Goal: Transaction & Acquisition: Purchase product/service

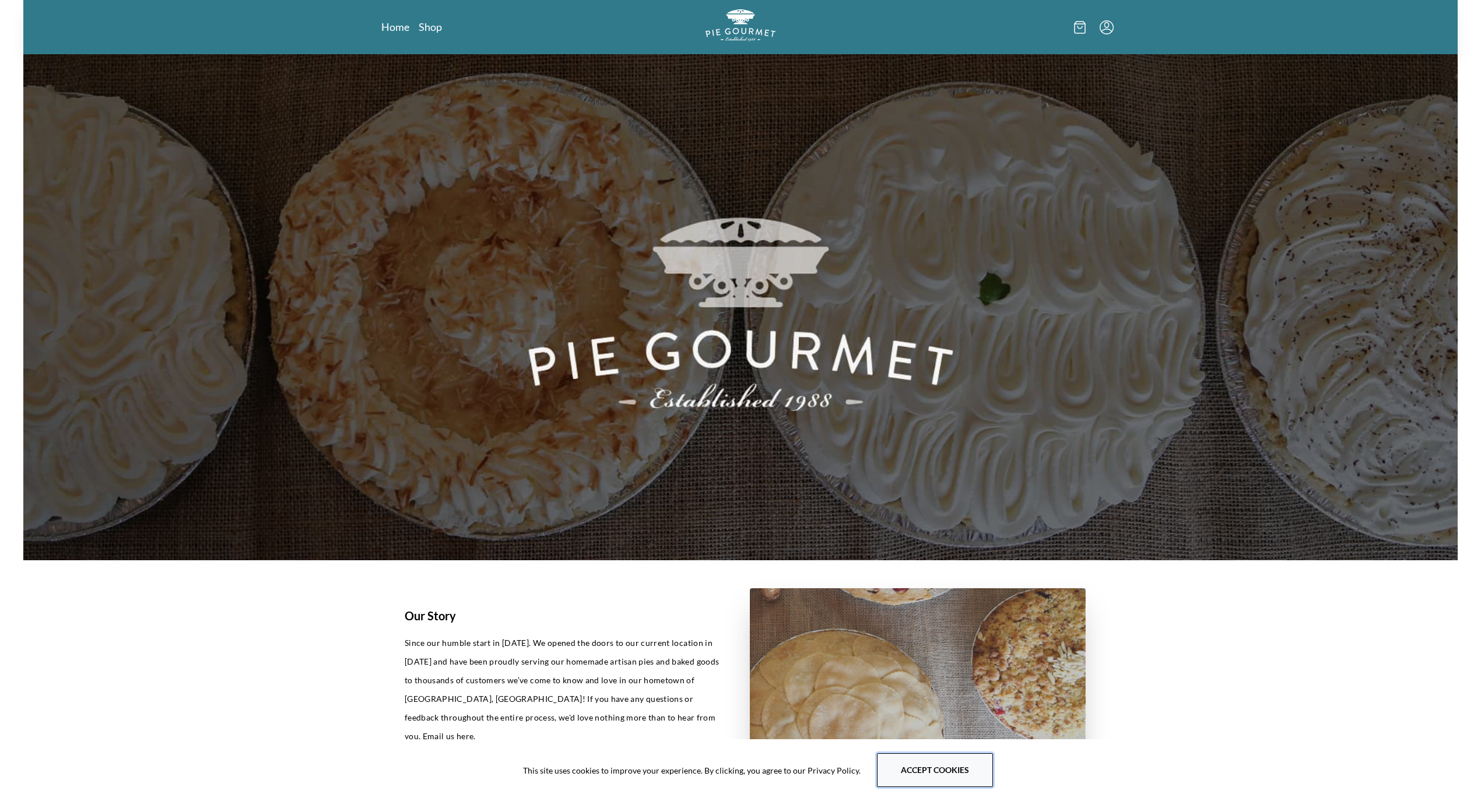
click at [940, 775] on button "Accept cookies" at bounding box center [935, 770] width 116 height 34
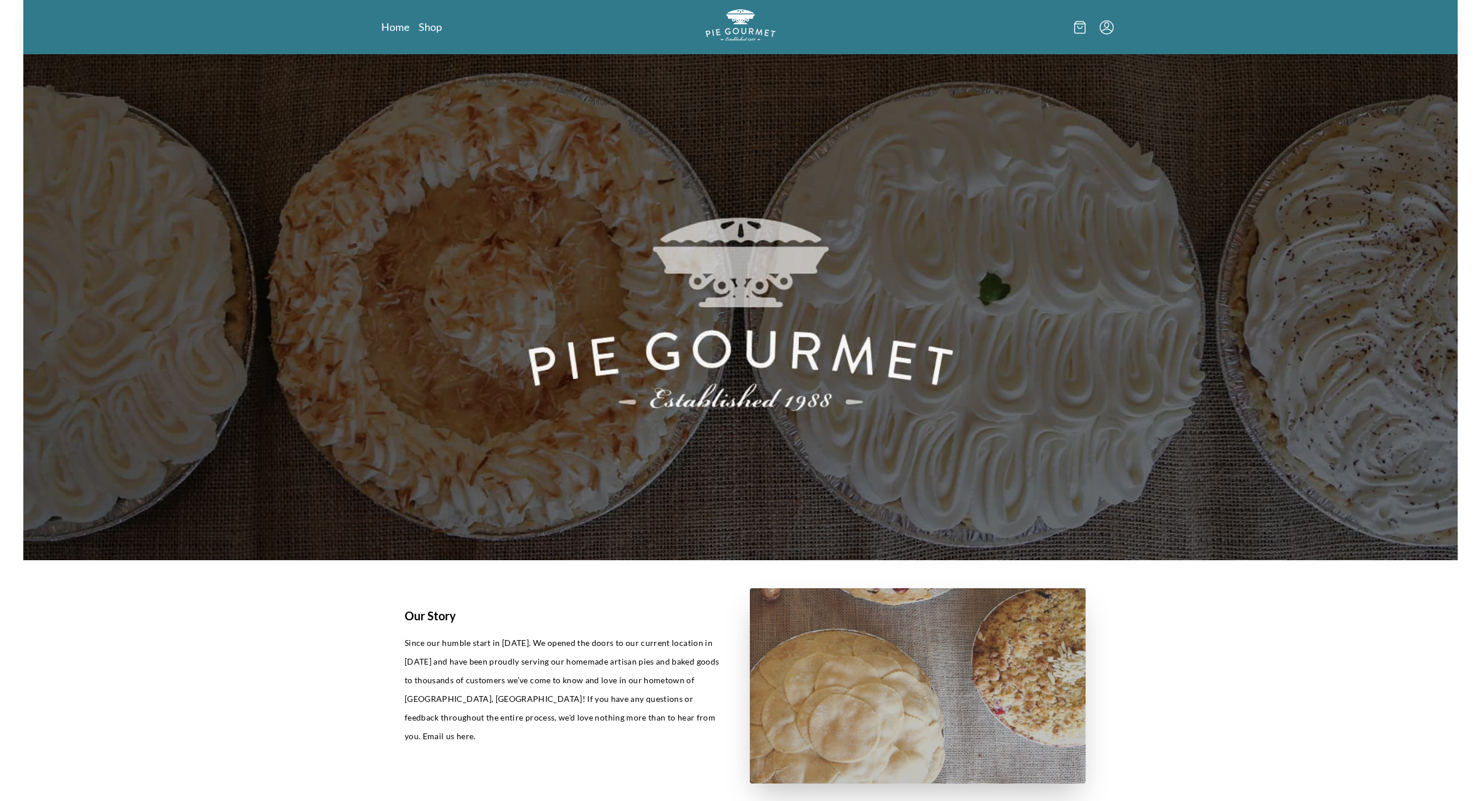
click at [425, 26] on link "Shop" at bounding box center [430, 27] width 23 height 14
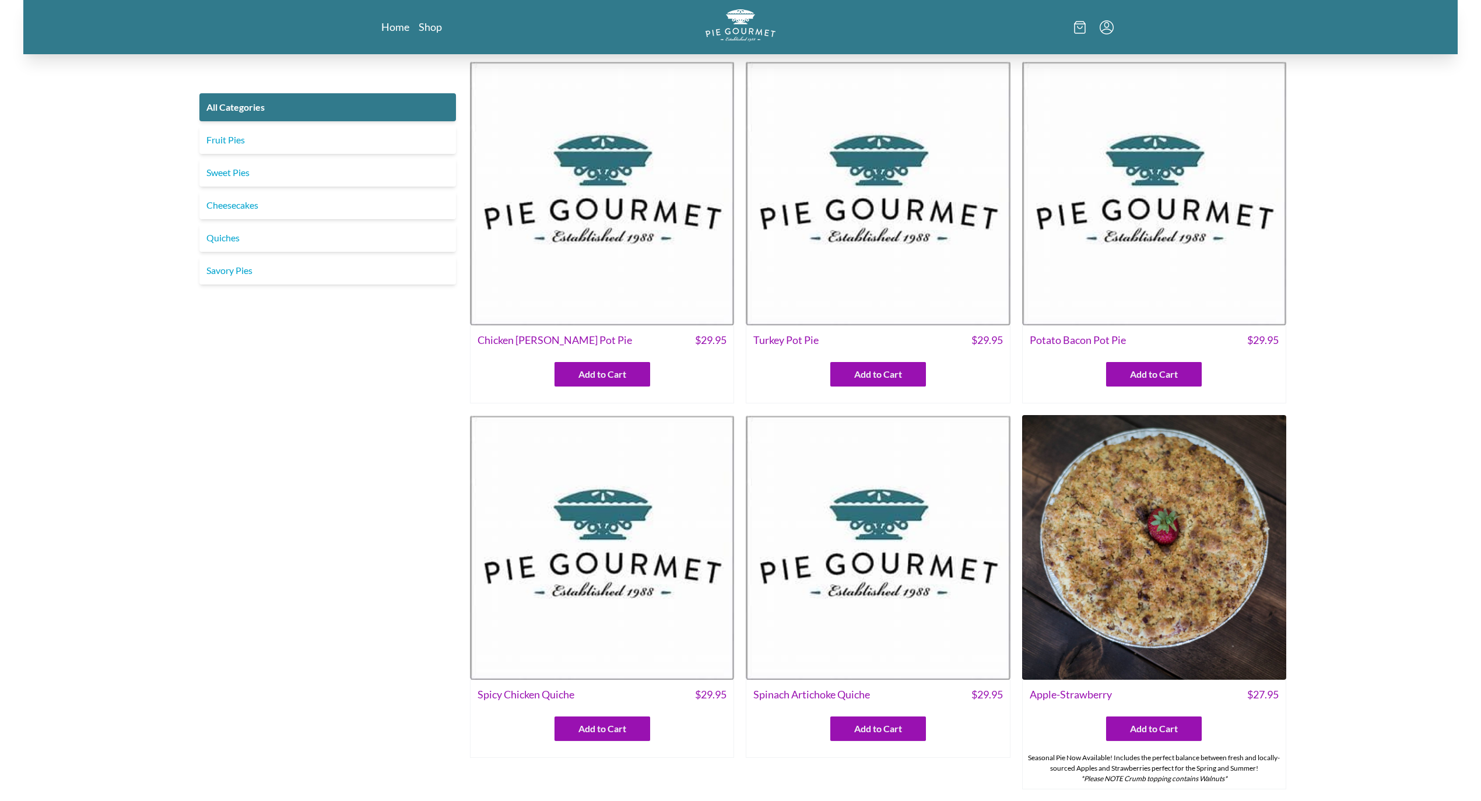
click at [669, 276] on img at bounding box center [602, 193] width 264 height 264
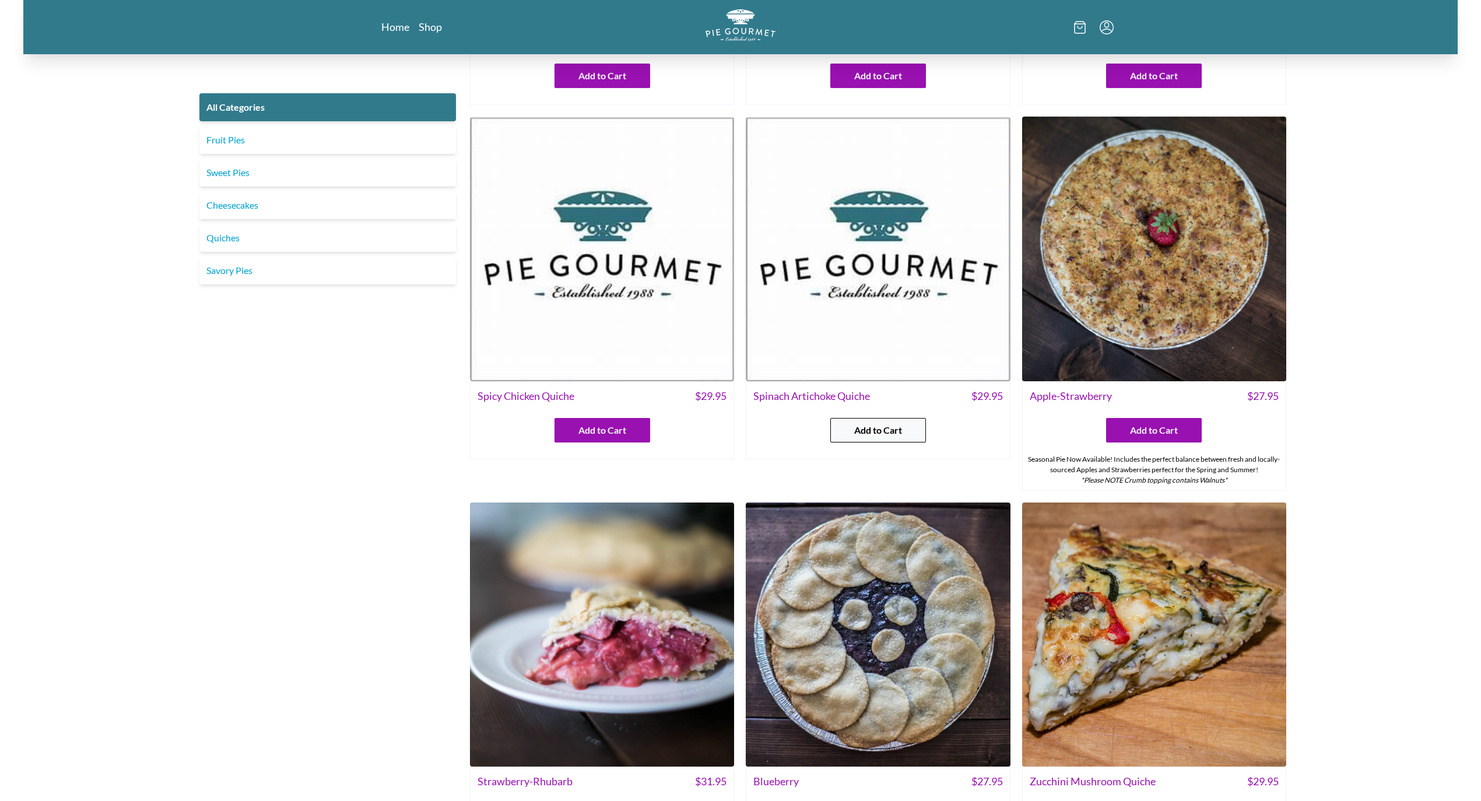
scroll to position [388, 0]
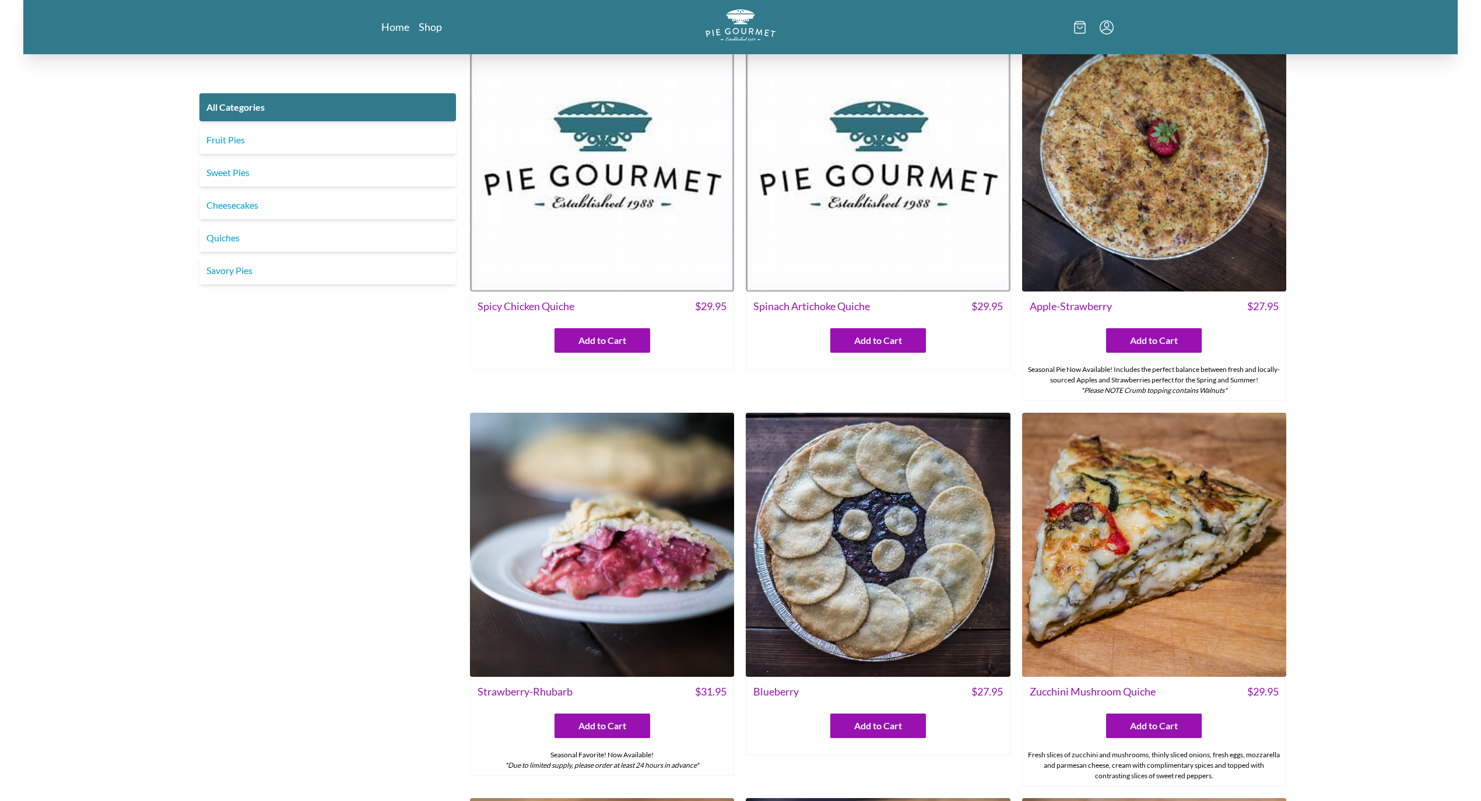
click at [667, 264] on img at bounding box center [602, 159] width 264 height 264
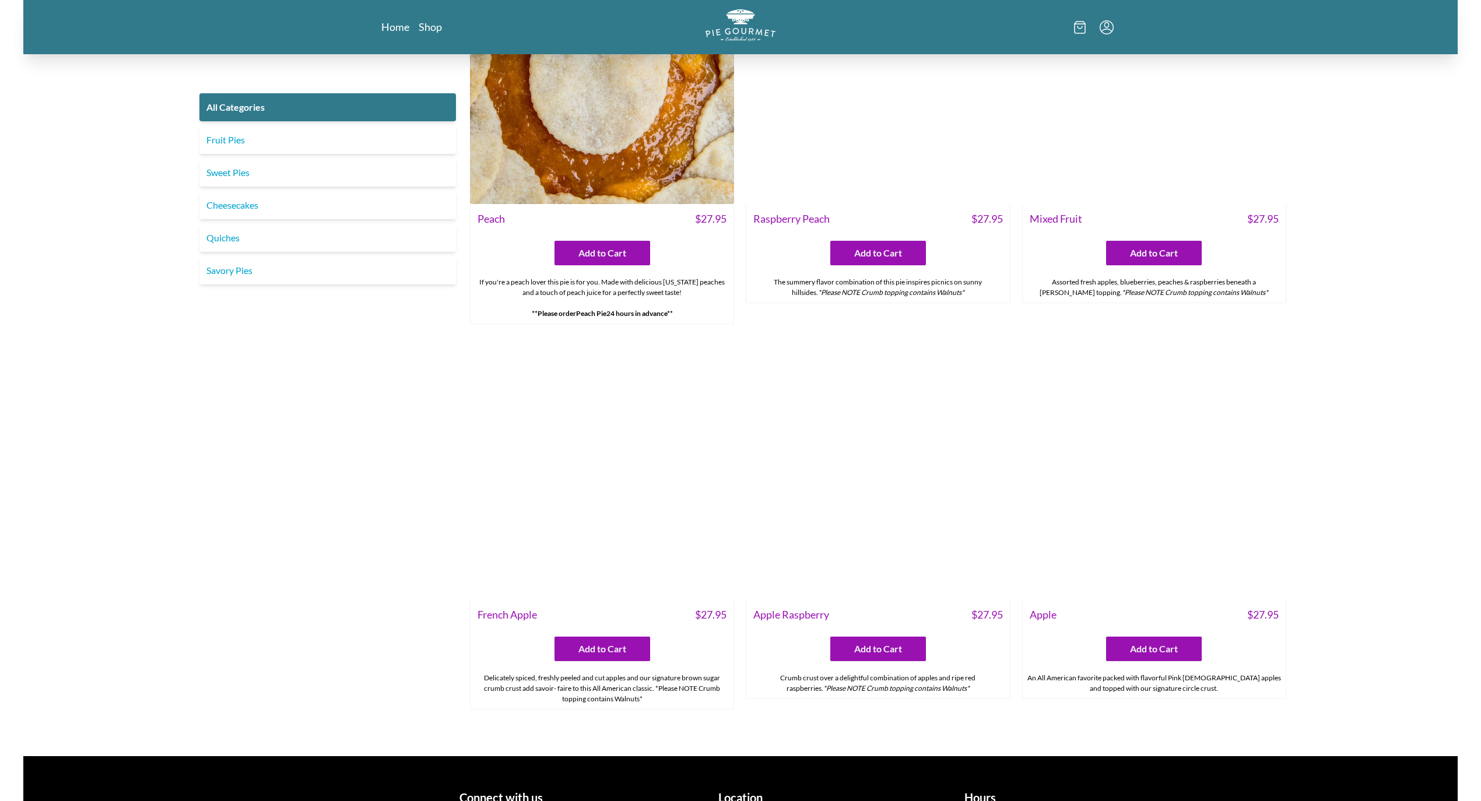
scroll to position [4329, 0]
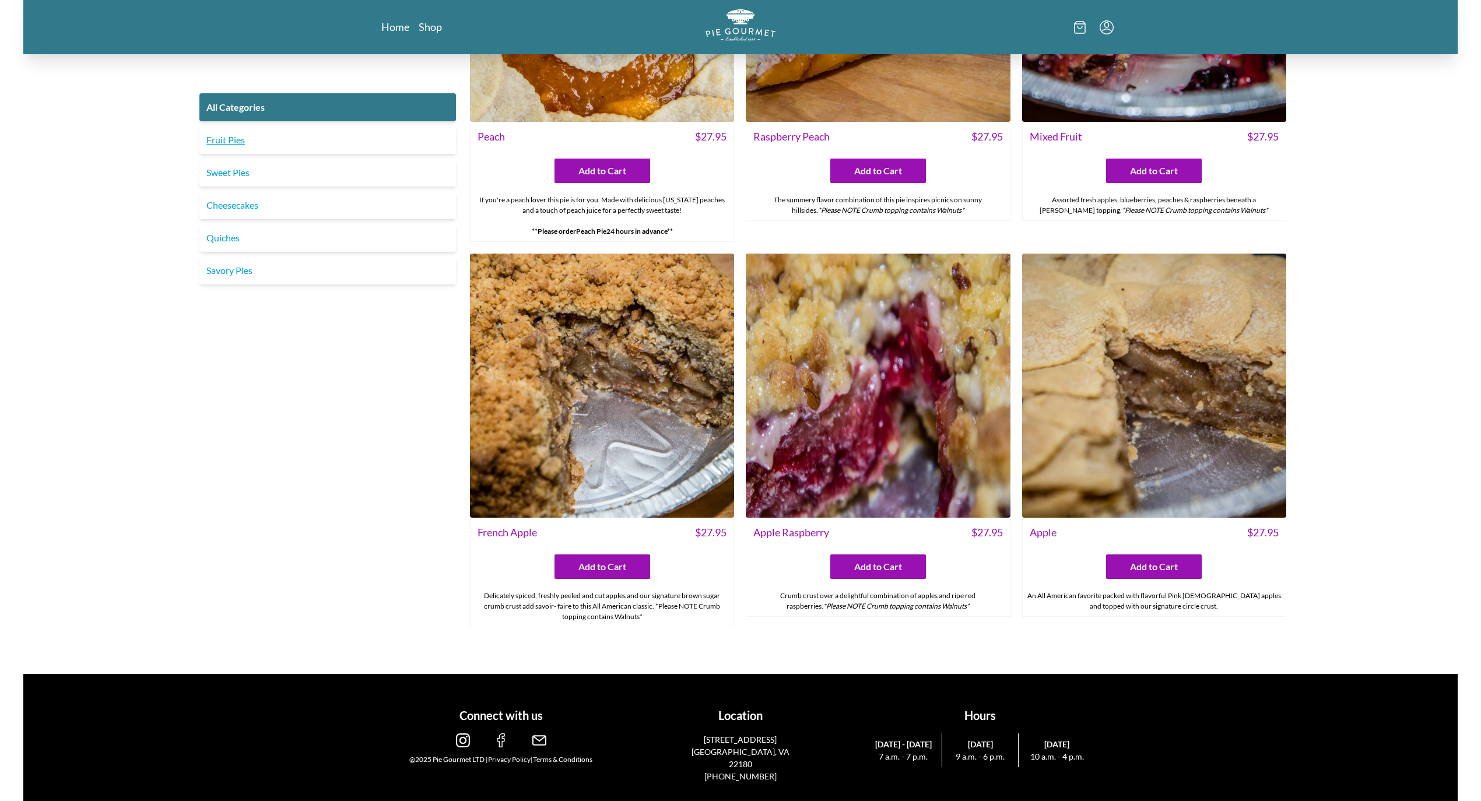
click at [217, 140] on link "Fruit Pies" at bounding box center [327, 140] width 257 height 28
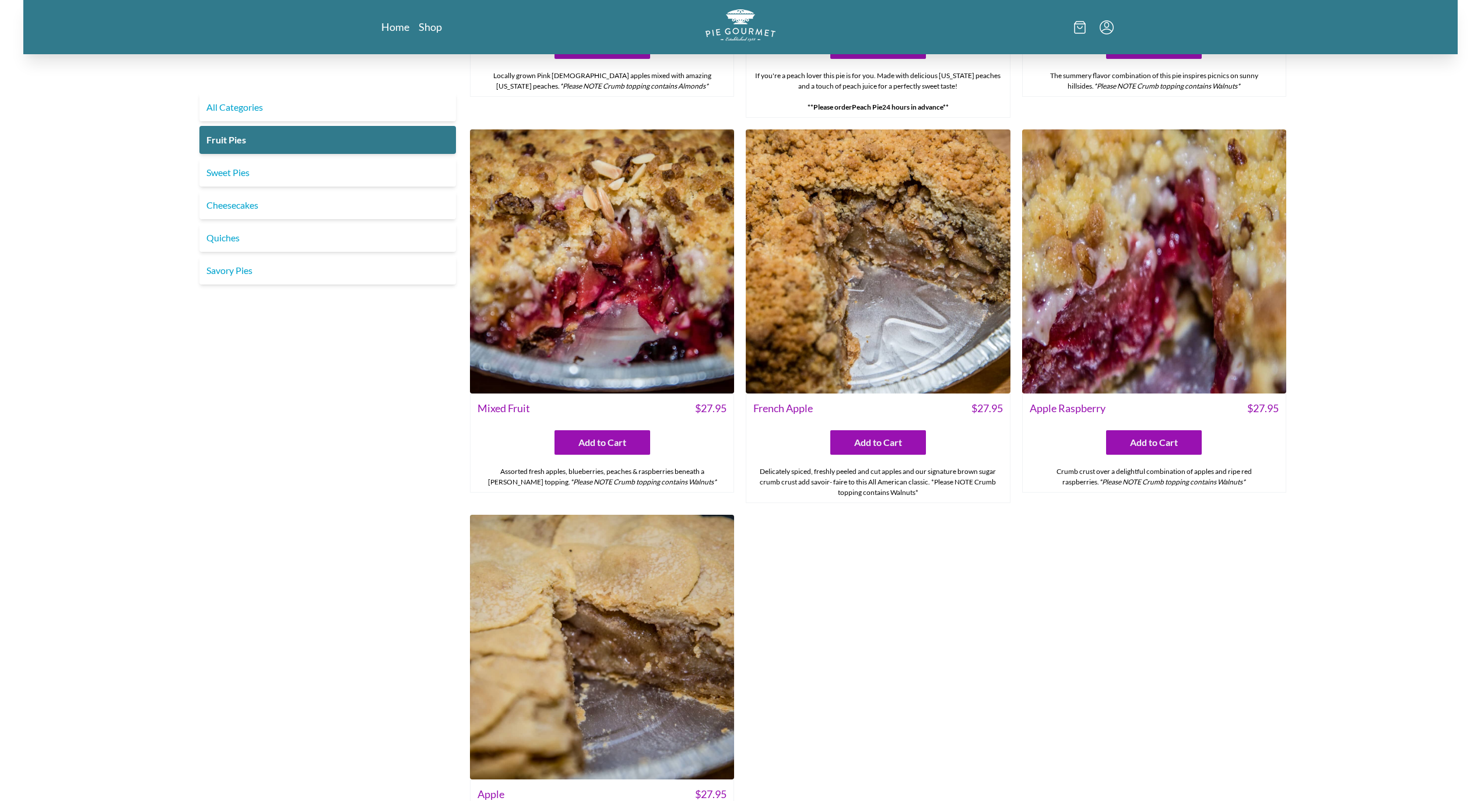
scroll to position [1088, 0]
